Goal: Task Accomplishment & Management: Manage account settings

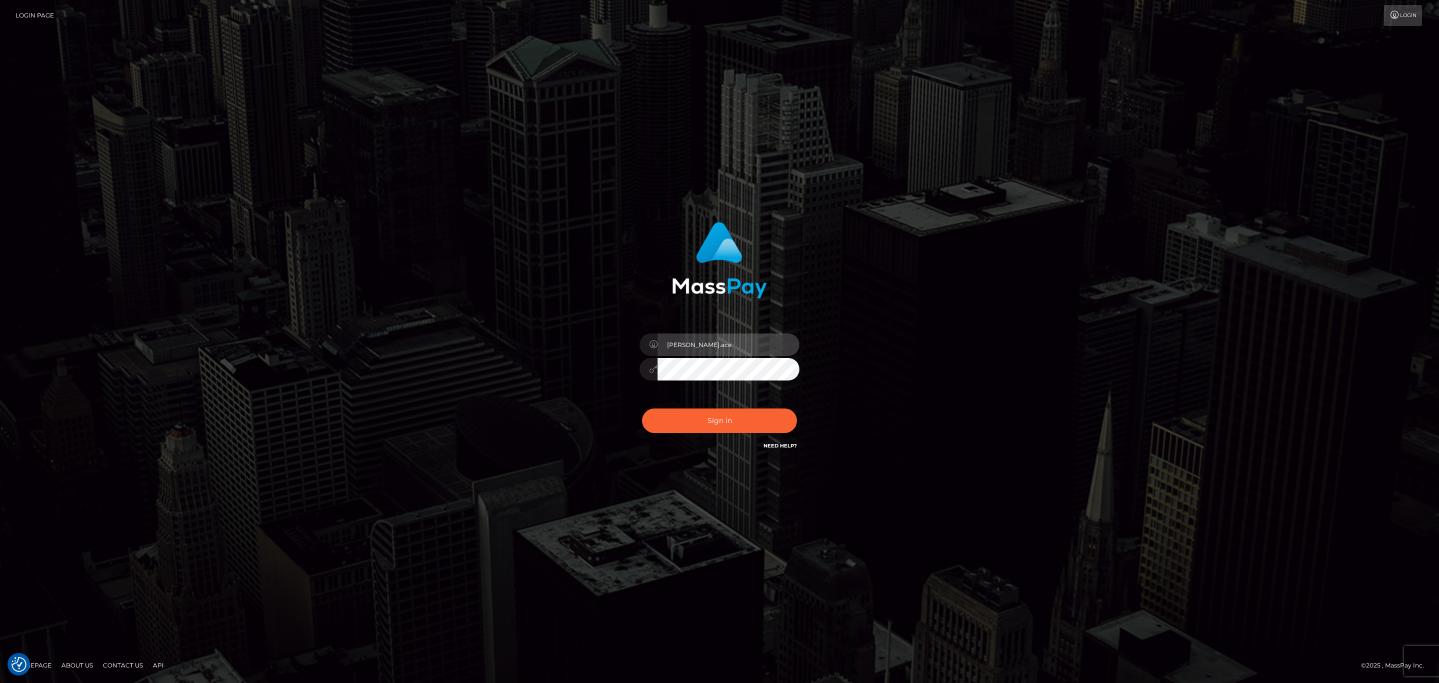
click at [742, 345] on input "[PERSON_NAME].ace" at bounding box center [729, 344] width 142 height 22
click at [729, 340] on input "sean.ace" at bounding box center [729, 344] width 142 height 22
type input "Glenn.JPA"
click at [742, 413] on button "Sign in" at bounding box center [719, 420] width 155 height 24
drag, startPoint x: 751, startPoint y: 340, endPoint x: 752, endPoint y: 354, distance: 13.6
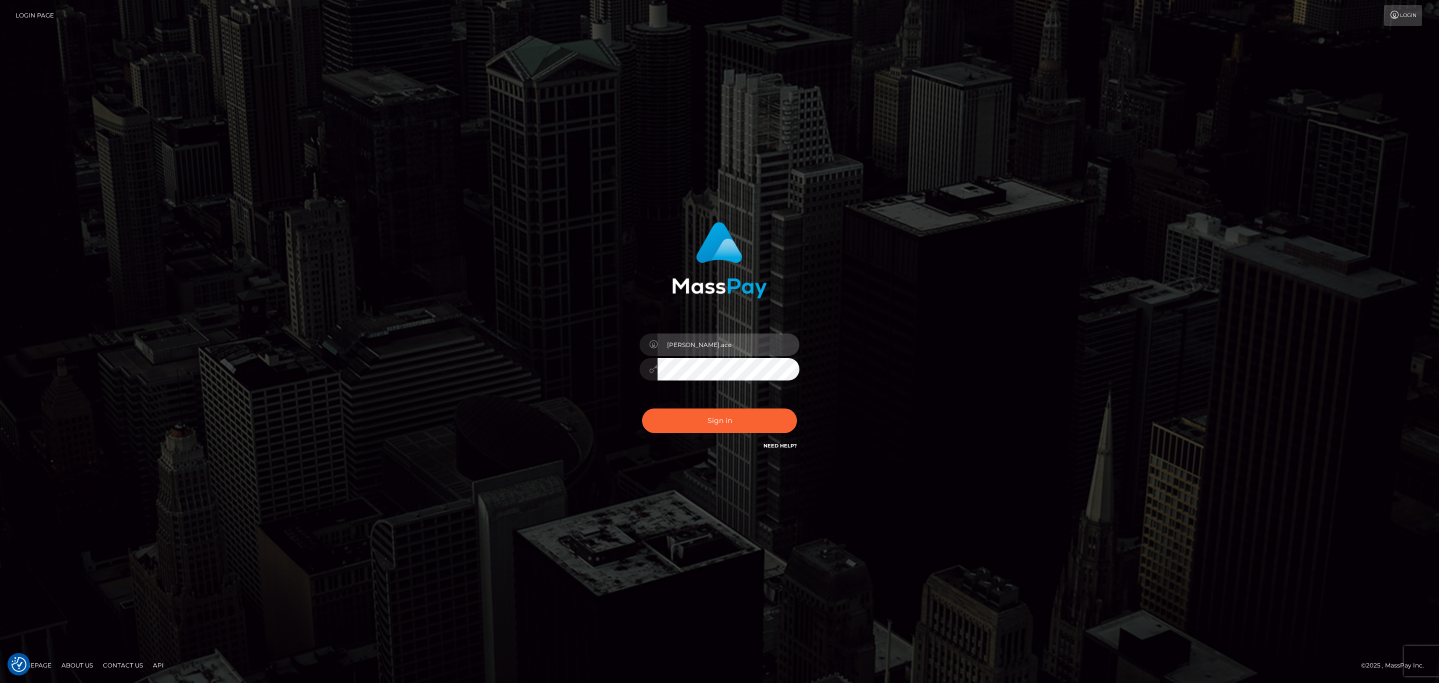
click at [751, 340] on input "sean.ace" at bounding box center [729, 344] width 142 height 22
type input "Sean.silversocial1"
click at [755, 428] on button "Sign in" at bounding box center [719, 420] width 155 height 24
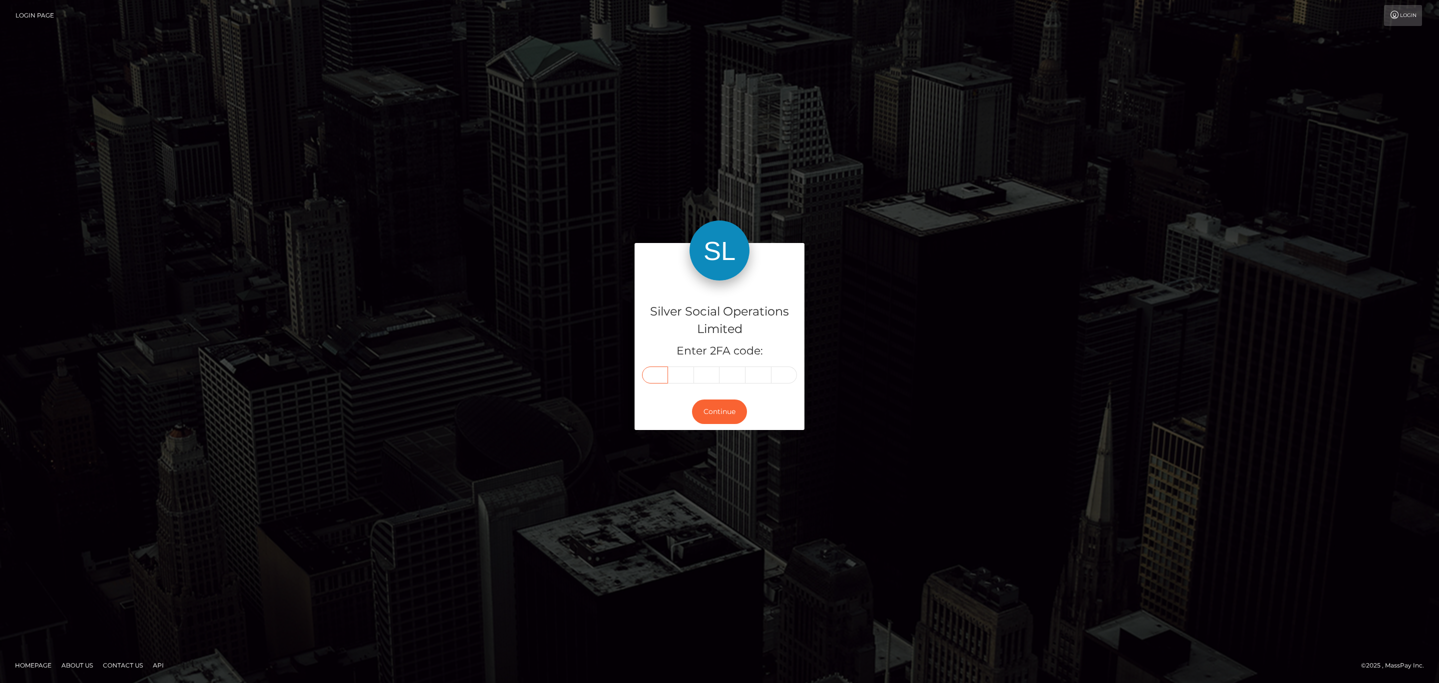
click at [666, 373] on input "text" at bounding box center [655, 374] width 26 height 17
paste input "1"
type input "1"
type input "6"
type input "2"
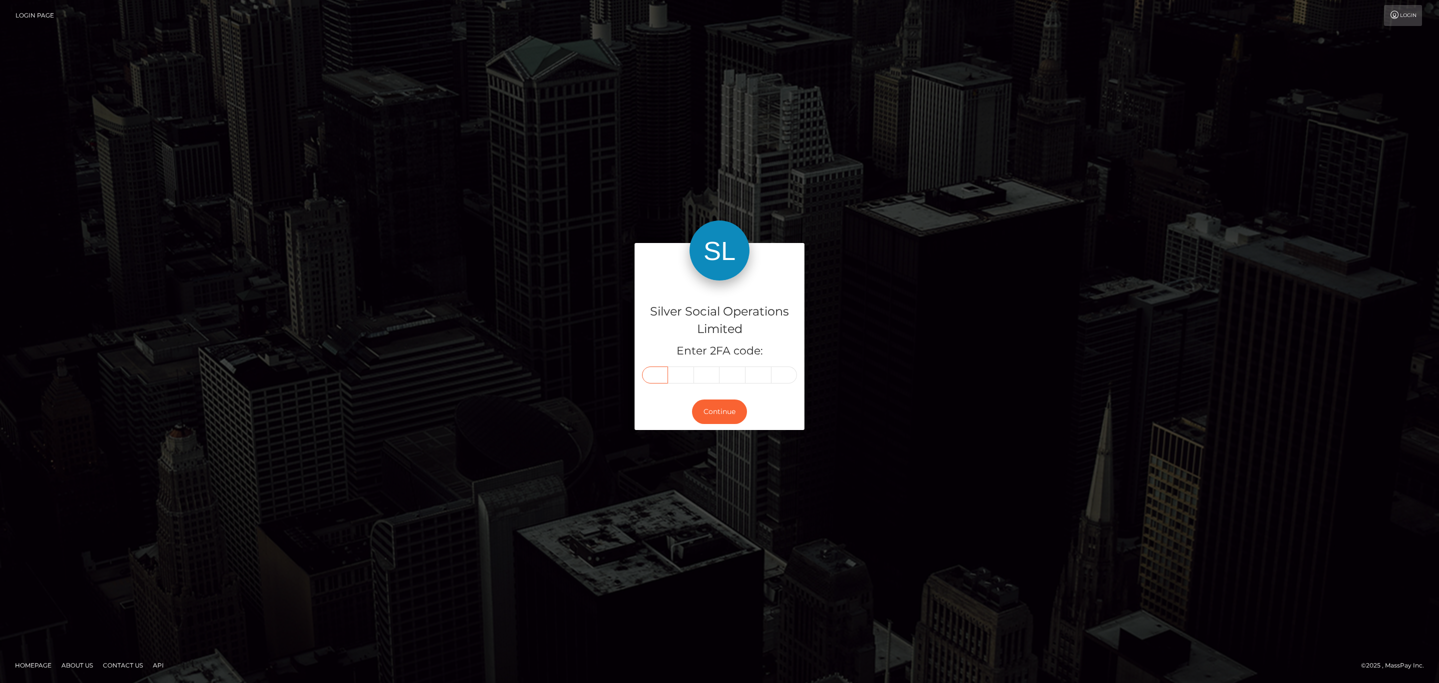
type input "1"
type input "5"
type input "6"
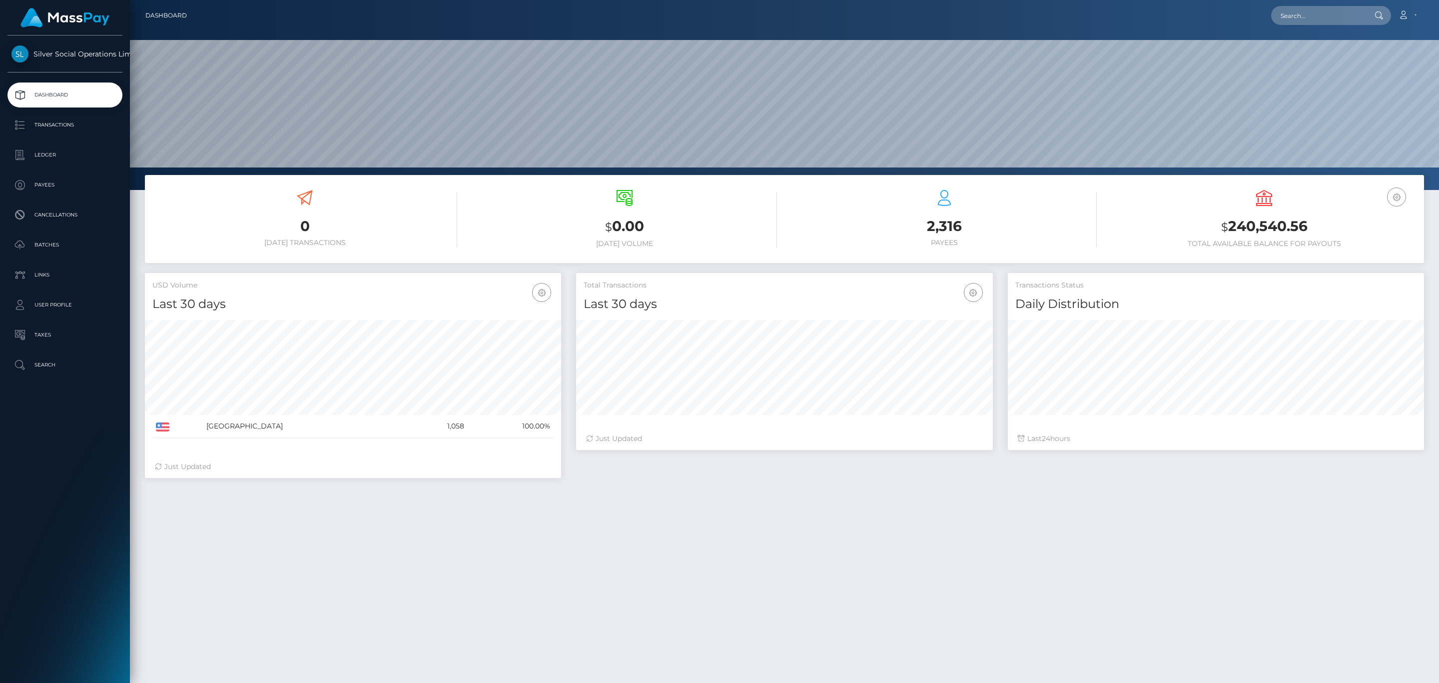
scroll to position [177, 416]
click at [97, 119] on p "Transactions" at bounding box center [64, 124] width 107 height 15
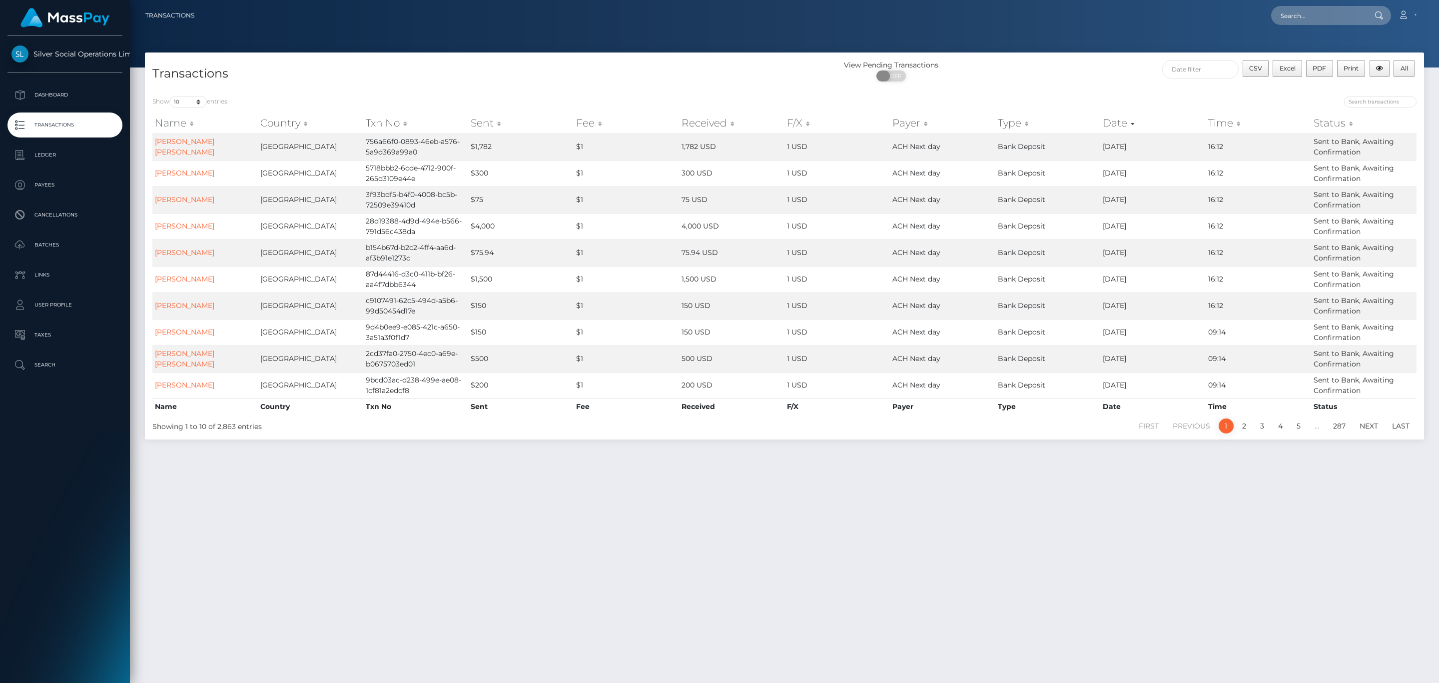
click at [898, 74] on span "OFF" at bounding box center [894, 75] width 25 height 11
checkbox input "true"
click at [1181, 66] on input "text" at bounding box center [1200, 69] width 76 height 18
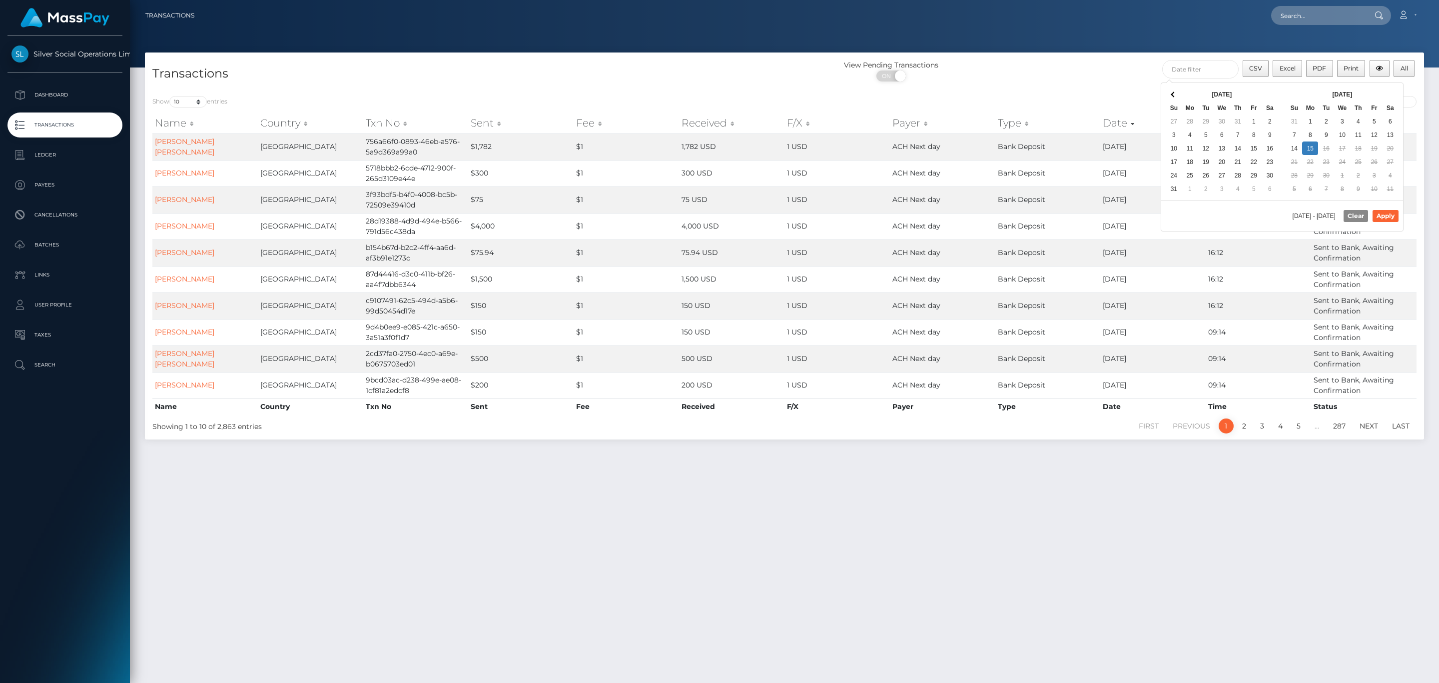
click at [1363, 84] on div "[DATE] Su Mo Tu We Th Fr Sa 31 1 2 3 4 5 6 7 8 9 10 11 12 13 14 15 16 17 18 19 …" at bounding box center [1342, 141] width 121 height 117
click at [1390, 213] on button "Apply" at bounding box center [1386, 216] width 26 height 12
type input "[DATE] - [DATE]"
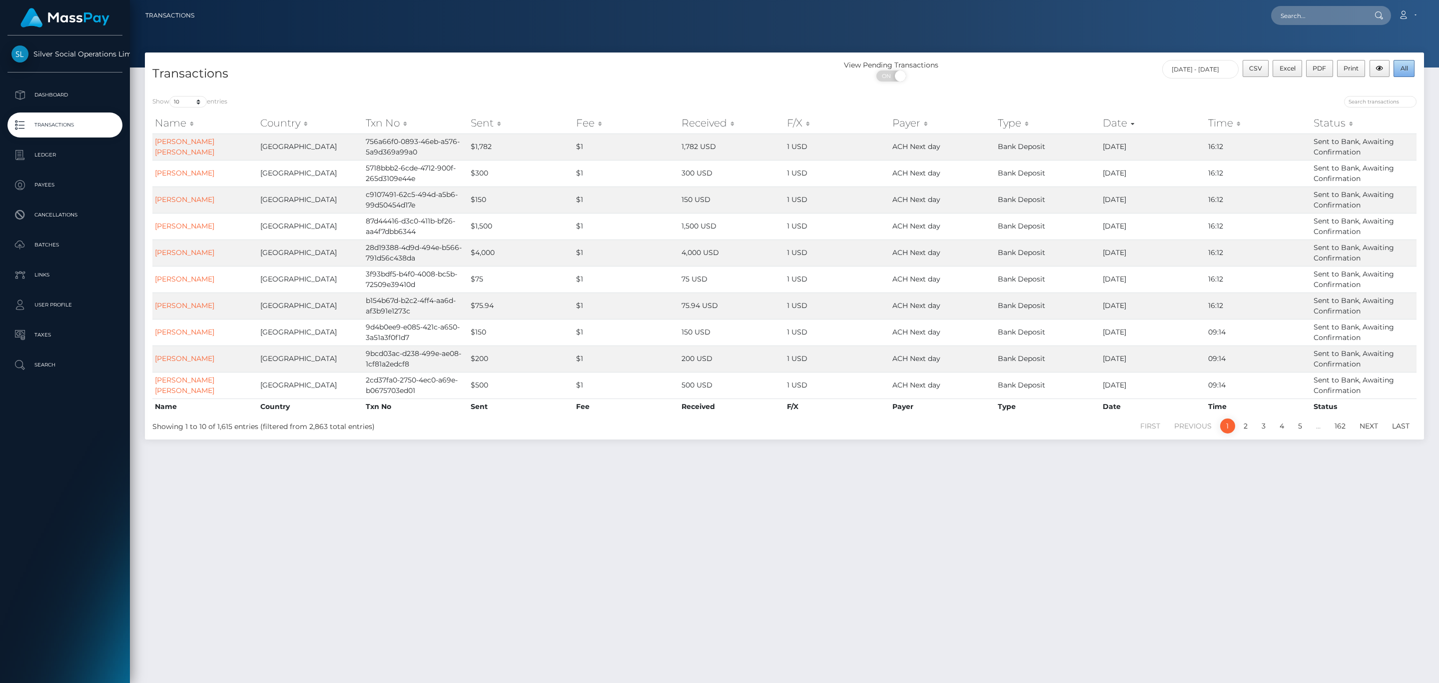
click at [1402, 62] on button "All" at bounding box center [1404, 68] width 21 height 17
